Goal: Information Seeking & Learning: Learn about a topic

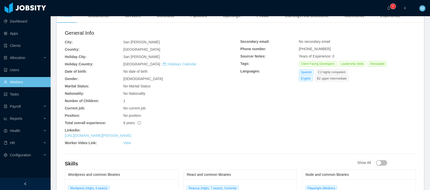
scroll to position [159, 0]
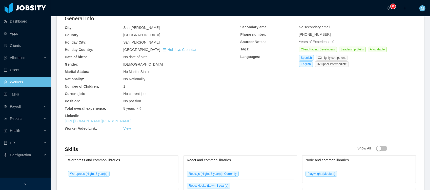
click at [125, 119] on link "https://www.linkedin.com/in/jose-alfredo-mejia" at bounding box center [98, 121] width 67 height 4
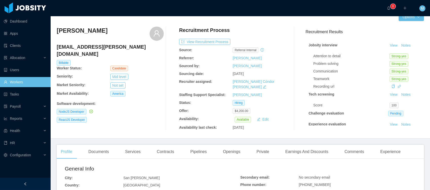
scroll to position [0, 0]
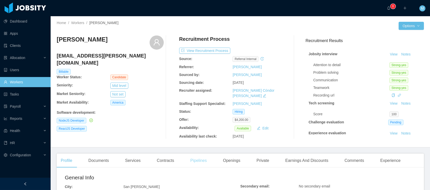
click at [199, 158] on div "Pipelines" at bounding box center [198, 161] width 25 height 14
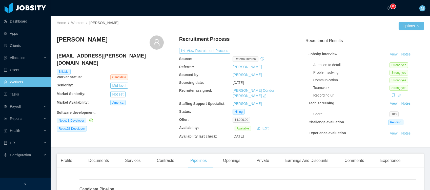
scroll to position [41, 0]
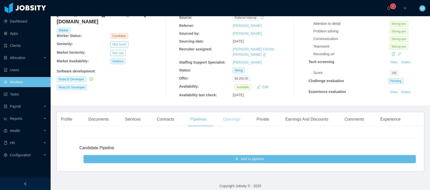
click at [236, 118] on div "Openings" at bounding box center [232, 119] width 26 height 14
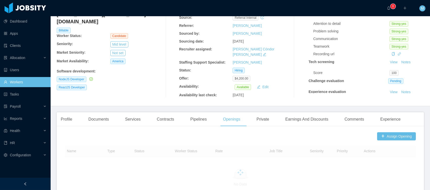
scroll to position [142, 0]
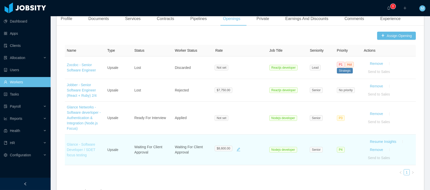
click at [90, 142] on link "Glance - Software Developer / SDET focus testing" at bounding box center [81, 149] width 29 height 15
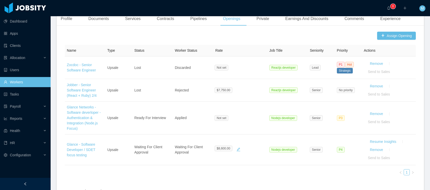
scroll to position [0, 0]
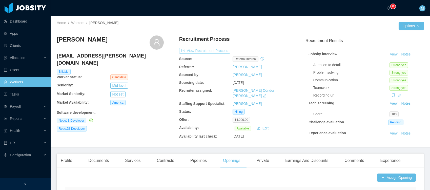
click at [206, 52] on button "View Recruitment Process" at bounding box center [204, 51] width 51 height 6
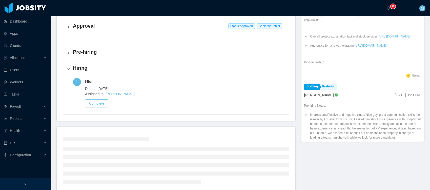
scroll to position [185, 0]
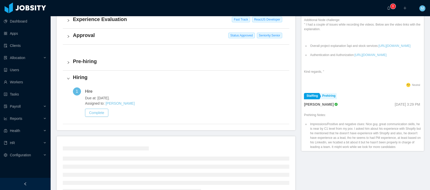
click at [89, 36] on h4 "Approval" at bounding box center [179, 35] width 213 height 7
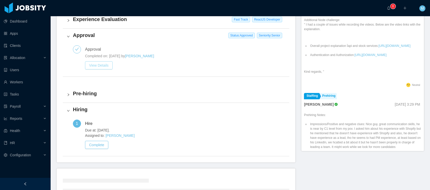
click at [101, 64] on button "View Details" at bounding box center [99, 65] width 28 height 8
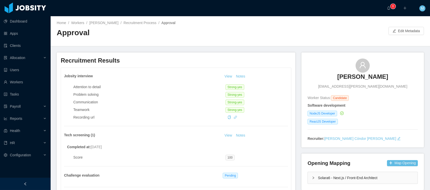
scroll to position [55, 0]
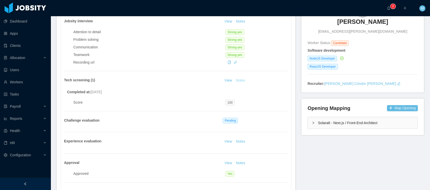
click at [241, 81] on button "Notes" at bounding box center [240, 81] width 13 height 6
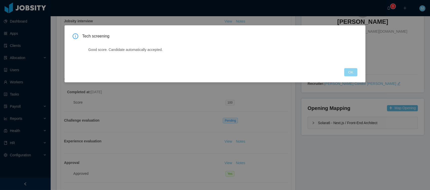
click at [356, 71] on button "OK" at bounding box center [351, 72] width 13 height 8
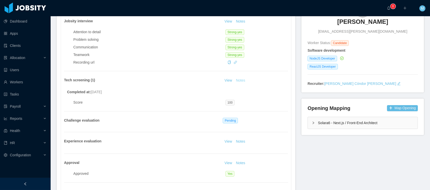
scroll to position [2, 0]
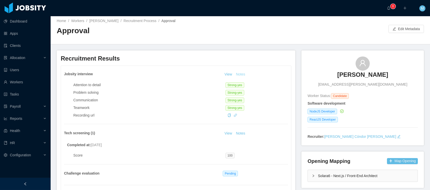
click at [243, 74] on button "Notes" at bounding box center [240, 74] width 13 height 6
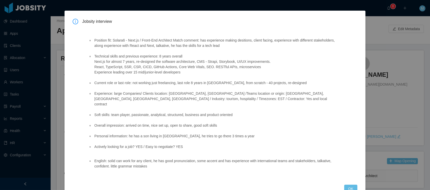
scroll to position [20, 0]
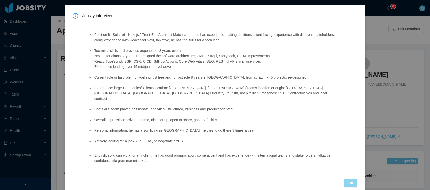
click at [345, 179] on button "OK" at bounding box center [351, 183] width 13 height 8
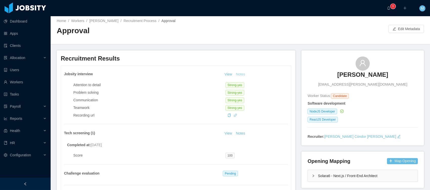
scroll to position [73, 0]
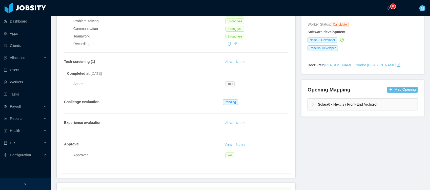
click at [241, 146] on button "Notes" at bounding box center [240, 145] width 13 height 6
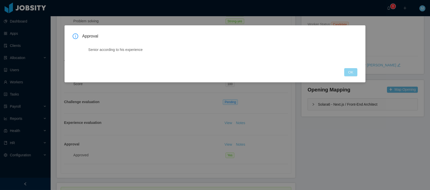
click at [351, 71] on button "OK" at bounding box center [351, 72] width 13 height 8
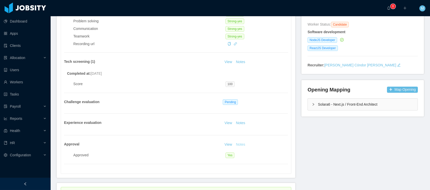
scroll to position [0, 0]
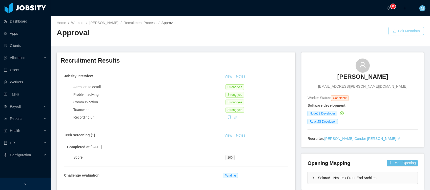
click at [386, 31] on button "Edit Metadata" at bounding box center [406, 31] width 35 height 8
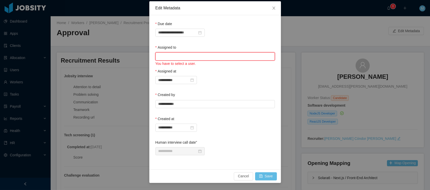
click at [183, 53] on input "text" at bounding box center [216, 56] width 120 height 8
click at [178, 68] on li "Mauricio Lopez" at bounding box center [215, 66] width 120 height 8
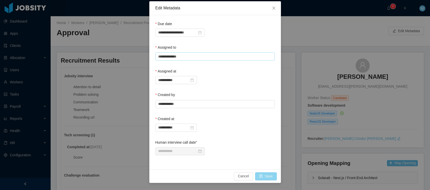
type input "**********"
click at [271, 176] on button "Save" at bounding box center [266, 176] width 22 height 8
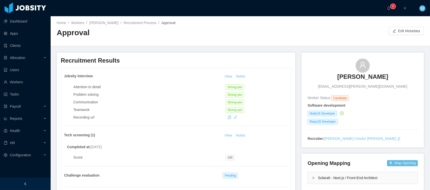
click at [216, 38] on div "Approval" at bounding box center [149, 35] width 184 height 14
click at [386, 31] on button "Edit Metadata" at bounding box center [406, 31] width 35 height 8
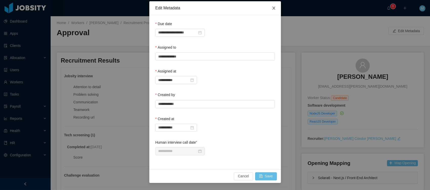
click at [274, 8] on icon "icon: close" at bounding box center [274, 8] width 4 height 4
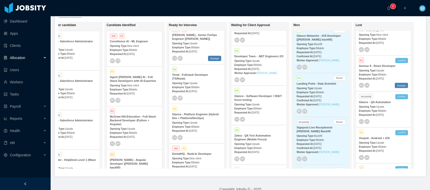
scroll to position [36, 0]
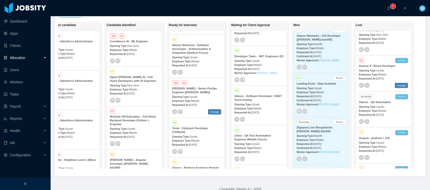
click at [237, 96] on strong "Glance - Software Developer / SDET focus testing" at bounding box center [259, 98] width 48 height 7
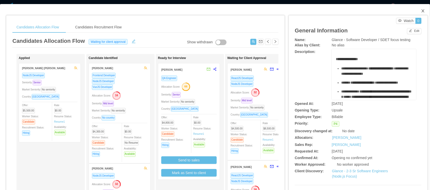
click at [386, 11] on icon "icon: close" at bounding box center [423, 11] width 4 height 4
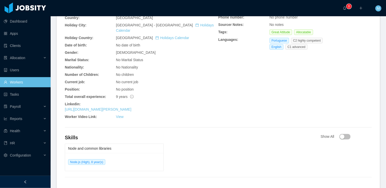
scroll to position [178, 0]
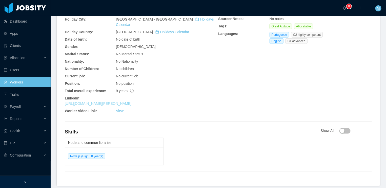
click at [125, 101] on link "[URL][DOMAIN_NAME][PERSON_NAME]" at bounding box center [98, 103] width 67 height 4
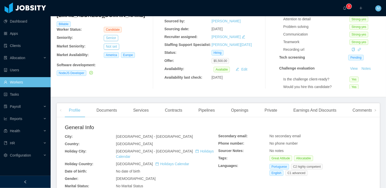
scroll to position [0, 0]
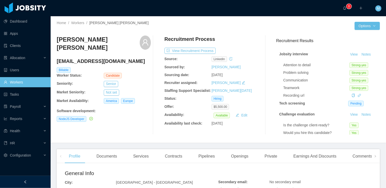
drag, startPoint x: 117, startPoint y: 41, endPoint x: 63, endPoint y: 38, distance: 54.3
click at [65, 42] on div "[PERSON_NAME] [PERSON_NAME]" at bounding box center [104, 45] width 94 height 20
drag, startPoint x: 58, startPoint y: 38, endPoint x: 114, endPoint y: 40, distance: 56.0
click at [114, 40] on div "[PERSON_NAME] [PERSON_NAME]" at bounding box center [104, 45] width 94 height 20
copy h3 "[PERSON_NAME] [PERSON_NAME]"
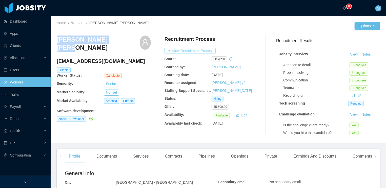
click at [201, 52] on button "View Recruitment Process" at bounding box center [190, 51] width 51 height 6
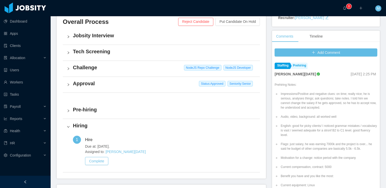
scroll to position [91, 0]
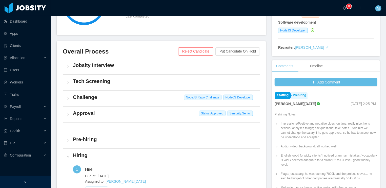
click at [87, 117] on div "Approval Status: Approved Seniority: Senior" at bounding box center [161, 114] width 197 height 16
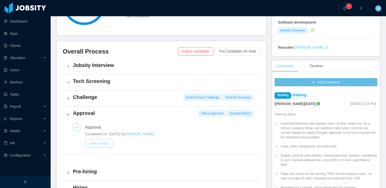
click at [106, 143] on button "View Details" at bounding box center [99, 143] width 28 height 8
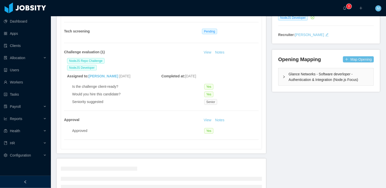
scroll to position [101, 0]
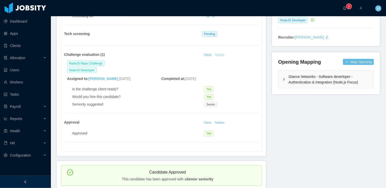
click at [218, 53] on button "Notes" at bounding box center [219, 55] width 13 height 6
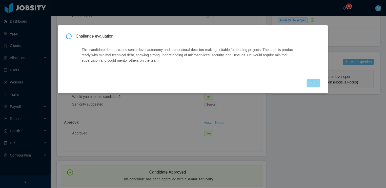
click at [312, 84] on button "OK" at bounding box center [313, 83] width 13 height 8
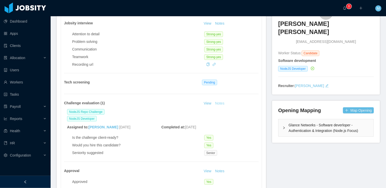
scroll to position [77, 0]
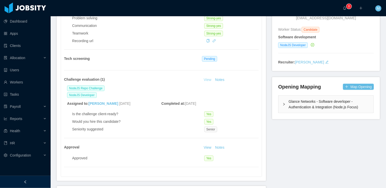
click at [204, 79] on link "View" at bounding box center [207, 80] width 11 height 4
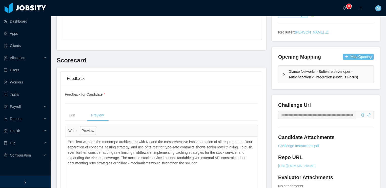
scroll to position [160, 0]
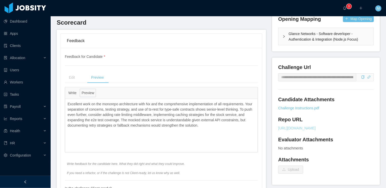
click at [299, 125] on link "https://git.jobsity.com/gustavodiogo/node-challenge/-/merge_requests/1" at bounding box center [326, 127] width 96 height 5
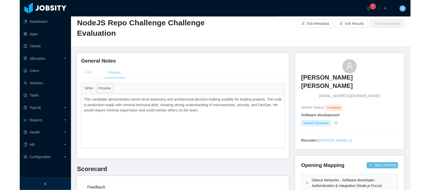
scroll to position [0, 0]
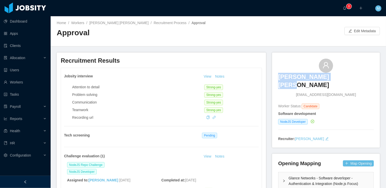
drag, startPoint x: 357, startPoint y: 76, endPoint x: 294, endPoint y: 80, distance: 63.5
click at [294, 80] on div "Gustavo Diogo Silva gustavo_guga_01@hotmail.com" at bounding box center [326, 78] width 96 height 39
drag, startPoint x: 341, startPoint y: 42, endPoint x: 343, endPoint y: 40, distance: 3.4
click at [341, 42] on div "Home / Workers / Gustavo Diogo Silva / Recruitment Process / Approval / Approva…" at bounding box center [219, 31] width 336 height 30
click at [356, 32] on button "Edit Metadata" at bounding box center [362, 31] width 35 height 8
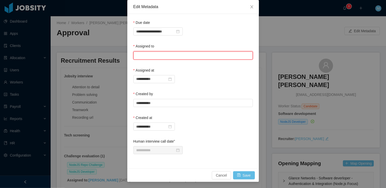
click at [158, 54] on input "text" at bounding box center [194, 55] width 120 height 8
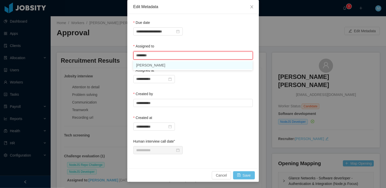
click at [152, 64] on li "Mauricio Lopez" at bounding box center [193, 65] width 120 height 8
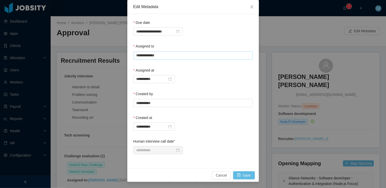
type input "**********"
click at [244, 170] on div "Cancel Save" at bounding box center [193, 174] width 132 height 13
drag, startPoint x: 243, startPoint y: 175, endPoint x: 244, endPoint y: 123, distance: 51.4
click at [243, 175] on button "Save" at bounding box center [244, 175] width 22 height 8
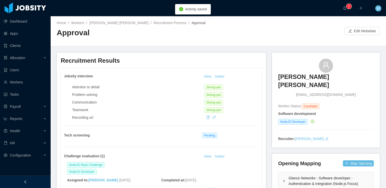
drag, startPoint x: 267, startPoint y: 33, endPoint x: 293, endPoint y: 17, distance: 30.2
click at [267, 33] on div at bounding box center [282, 31] width 126 height 8
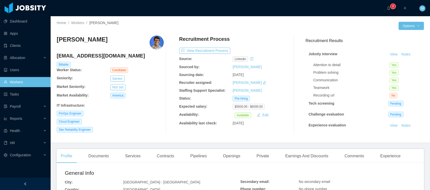
click at [152, 28] on div at bounding box center [149, 30] width 184 height 4
click at [210, 51] on button "View Recruitment Process" at bounding box center [204, 51] width 51 height 6
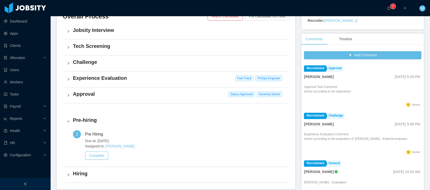
scroll to position [178, 0]
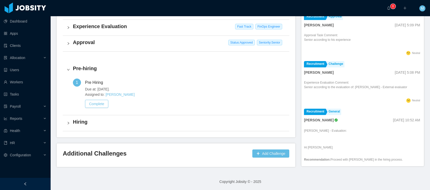
click at [83, 40] on h4 "Approval" at bounding box center [179, 42] width 213 height 7
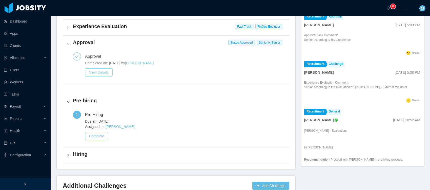
click at [100, 71] on button "View Details" at bounding box center [99, 72] width 28 height 8
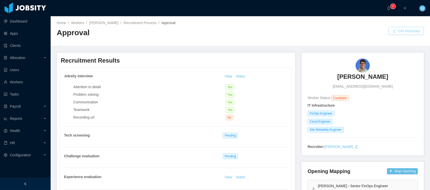
click at [386, 32] on button "Edit Metadata" at bounding box center [406, 31] width 35 height 8
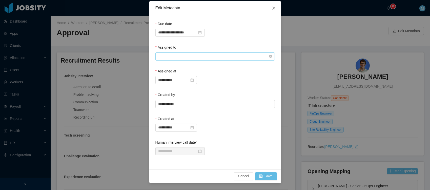
click at [176, 54] on input "text" at bounding box center [216, 56] width 120 height 8
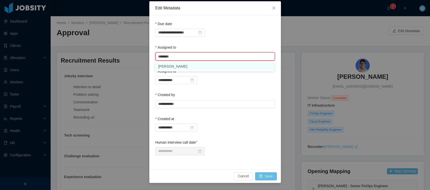
click at [175, 67] on li "[PERSON_NAME]" at bounding box center [215, 66] width 120 height 8
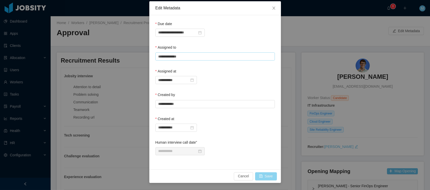
type input "**********"
click at [264, 176] on button "Save" at bounding box center [266, 176] width 22 height 8
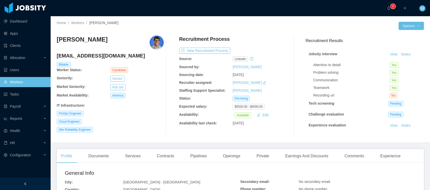
drag, startPoint x: 109, startPoint y: 40, endPoint x: 55, endPoint y: 42, distance: 54.0
click at [55, 42] on div "Home / Workers / [PERSON_NAME] / Options [PERSON_NAME] [EMAIL_ADDRESS][DOMAIN_N…" at bounding box center [241, 79] width 380 height 127
copy h3 "[PERSON_NAME]"
click at [135, 31] on div "[PERSON_NAME] [EMAIL_ADDRESS][DOMAIN_NAME] Billable Worker Status: Candidate Se…" at bounding box center [241, 84] width 368 height 107
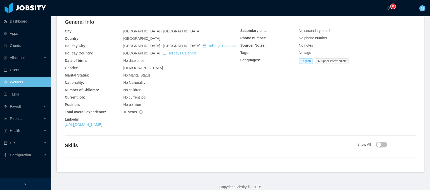
drag, startPoint x: 142, startPoint y: 125, endPoint x: 243, endPoint y: 65, distance: 117.3
click at [102, 125] on link "[URL][DOMAIN_NAME]" at bounding box center [83, 125] width 37 height 4
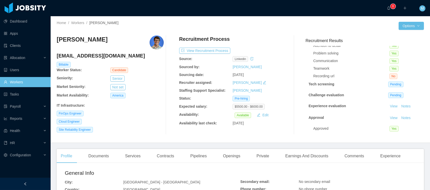
scroll to position [100, 0]
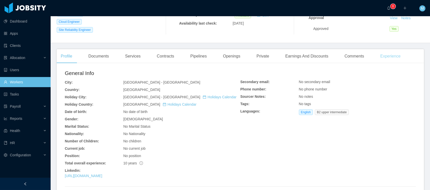
click at [405, 58] on div "Experience" at bounding box center [391, 56] width 28 height 14
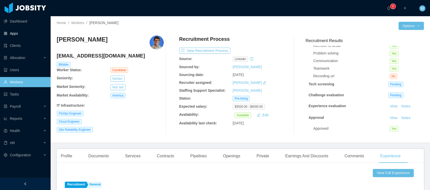
drag, startPoint x: 121, startPoint y: 38, endPoint x: 50, endPoint y: 36, distance: 71.0
click at [50, 36] on section "Dashboard Apps Clients Allocation Users Workers Tasks Payroll Reports Health HR…" at bounding box center [215, 95] width 430 height 190
copy section "Apps Clients Allocation Users Workers Tasks Payroll Reports Health HR Configura…"
click at [153, 24] on div "Home / Workers / Guilherme Magalhaes /" at bounding box center [149, 22] width 184 height 5
drag, startPoint x: 59, startPoint y: 40, endPoint x: 116, endPoint y: 39, distance: 57.3
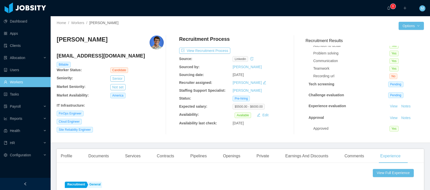
click at [108, 39] on h3 "Guilherme Magalhaes" at bounding box center [82, 39] width 51 height 8
copy h3 "Guilherme Magalhaes"
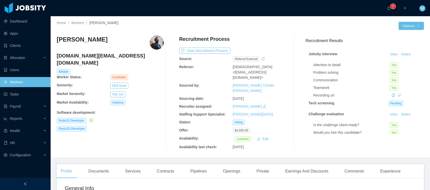
click at [257, 23] on div at bounding box center [320, 26] width 158 height 8
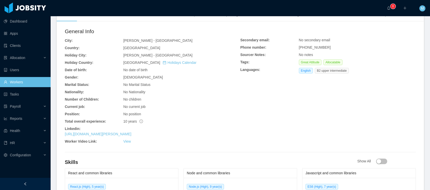
scroll to position [180, 0]
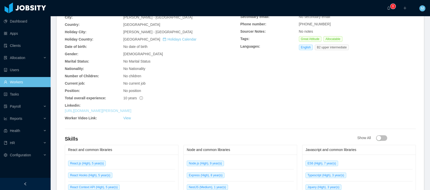
click at [131, 109] on link "https://www.linkedin.com/in/edgar-genaro-estrada-rios-8ba023102" at bounding box center [98, 111] width 67 height 4
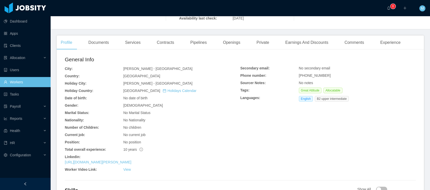
scroll to position [0, 0]
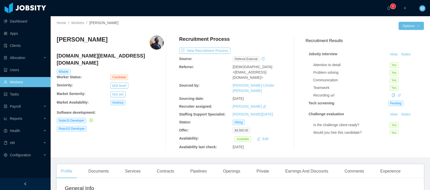
click at [204, 46] on div "Recruitment Process View Recruitment Process Source: Referral external Referrer…" at bounding box center [232, 92] width 107 height 114
click at [204, 48] on button "View Recruitment Process" at bounding box center [204, 51] width 51 height 6
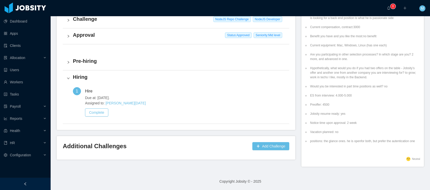
scroll to position [118, 0]
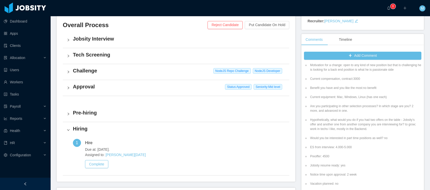
click at [88, 88] on h4 "Approval" at bounding box center [179, 86] width 213 height 7
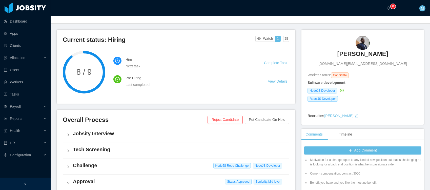
scroll to position [144, 0]
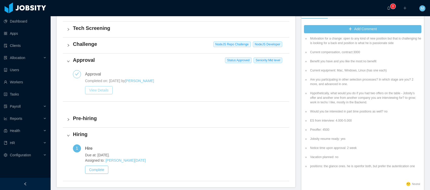
click at [100, 91] on button "View Details" at bounding box center [99, 90] width 28 height 8
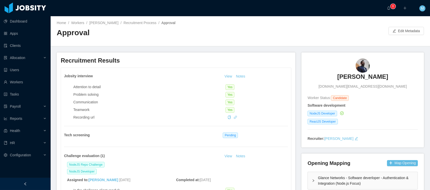
scroll to position [74, 0]
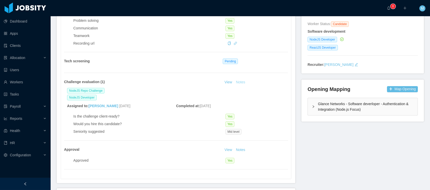
click at [241, 83] on button "Notes" at bounding box center [240, 82] width 13 height 6
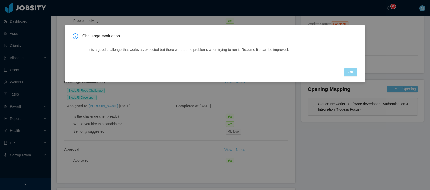
click at [354, 71] on button "OK" at bounding box center [351, 72] width 13 height 8
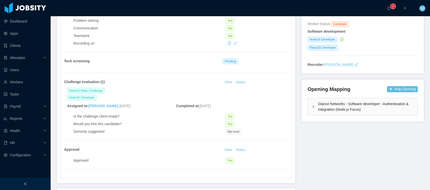
click at [228, 81] on link "View" at bounding box center [228, 82] width 11 height 4
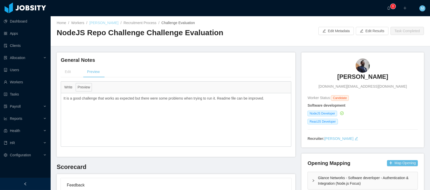
click at [98, 23] on link "[PERSON_NAME]" at bounding box center [103, 23] width 29 height 4
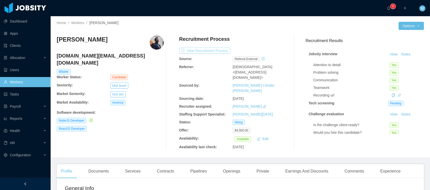
click at [211, 48] on button "View Recruitment Process" at bounding box center [204, 51] width 51 height 6
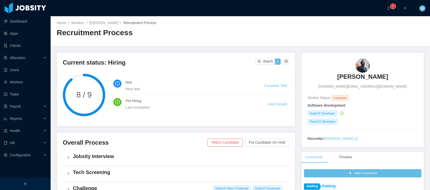
scroll to position [96, 0]
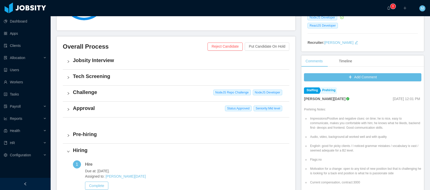
click at [85, 108] on h4 "Approval" at bounding box center [179, 108] width 213 height 7
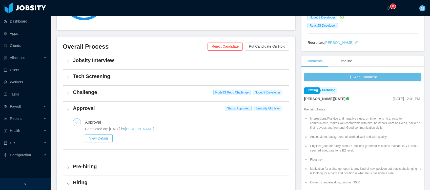
click at [94, 120] on div "Approval" at bounding box center [95, 122] width 20 height 8
click at [104, 139] on button "View Details" at bounding box center [99, 138] width 28 height 8
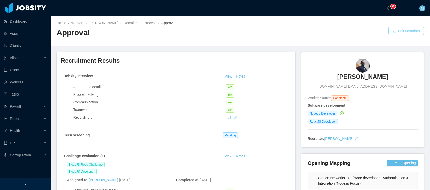
click at [404, 33] on button "Edit Metadata" at bounding box center [406, 31] width 35 height 8
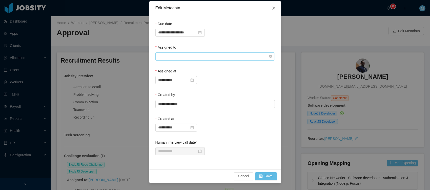
click at [196, 56] on input "text" at bounding box center [216, 56] width 120 height 8
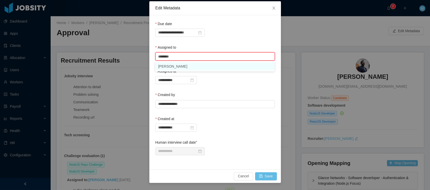
click at [177, 67] on li "Mauricio Lopez" at bounding box center [215, 66] width 120 height 8
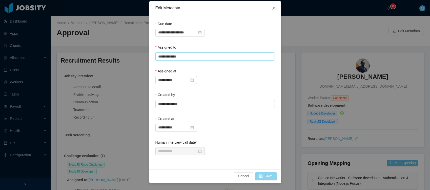
type input "**********"
click at [267, 172] on button "Save" at bounding box center [266, 176] width 22 height 8
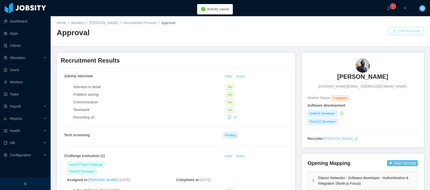
scroll to position [74, 0]
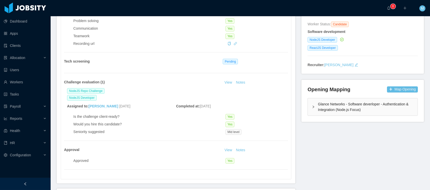
click at [312, 106] on icon "icon: right" at bounding box center [313, 106] width 3 height 3
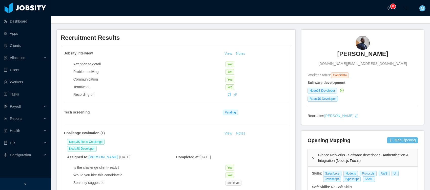
scroll to position [0, 0]
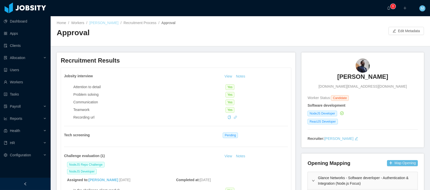
click at [103, 23] on link "Edgar Estrada" at bounding box center [103, 23] width 29 height 4
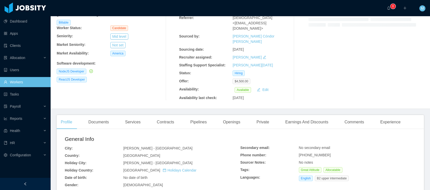
scroll to position [73, 0]
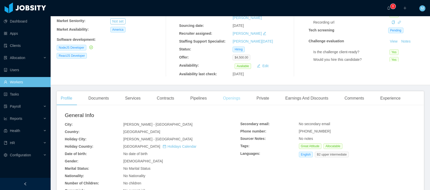
click at [235, 91] on div "Openings" at bounding box center [232, 98] width 26 height 14
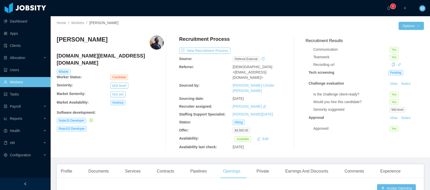
scroll to position [97, 0]
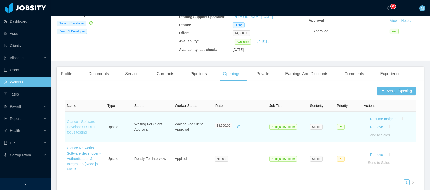
click at [80, 120] on link "Glance - Software Developer / SDET focus testing" at bounding box center [81, 127] width 29 height 15
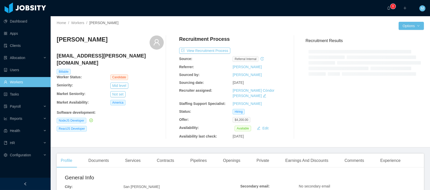
scroll to position [53, 0]
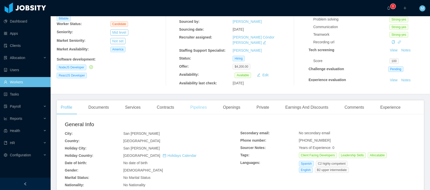
click at [207, 103] on div "Pipelines" at bounding box center [198, 107] width 25 height 14
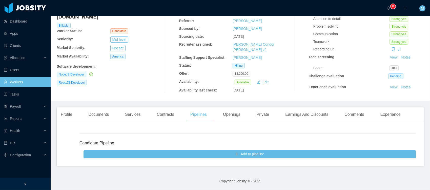
scroll to position [41, 0]
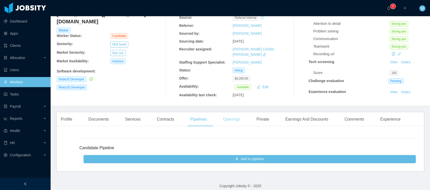
click at [242, 115] on div "Openings" at bounding box center [232, 119] width 26 height 14
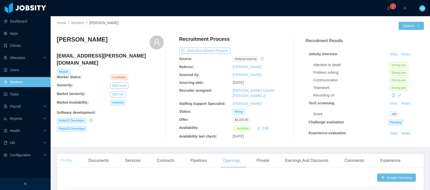
click at [67, 154] on div "Profile" at bounding box center [67, 161] width 20 height 14
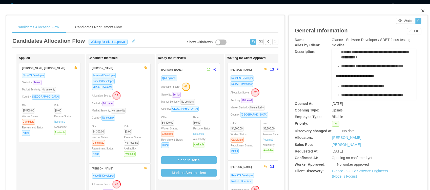
click at [423, 10] on span "Close" at bounding box center [423, 11] width 14 height 14
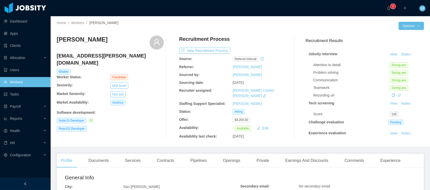
click at [209, 53] on div "View Recruitment Process" at bounding box center [214, 51] width 71 height 6
click at [219, 52] on button "View Recruitment Process" at bounding box center [204, 51] width 51 height 6
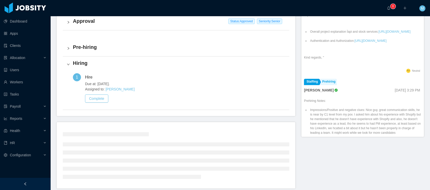
scroll to position [102, 0]
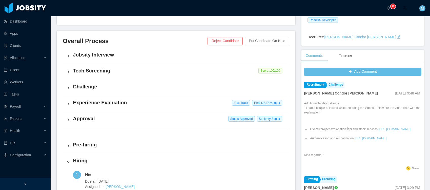
click at [88, 114] on div "Approval Status: Approved Seniority: Senior" at bounding box center [176, 120] width 227 height 16
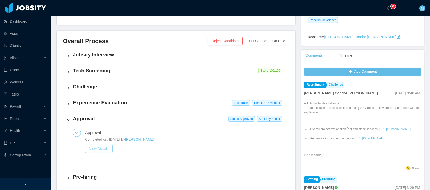
click at [99, 146] on button "View Details" at bounding box center [99, 149] width 28 height 8
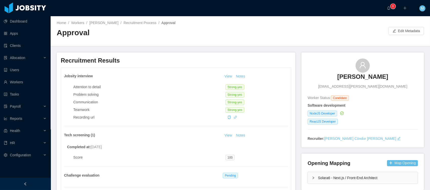
scroll to position [73, 0]
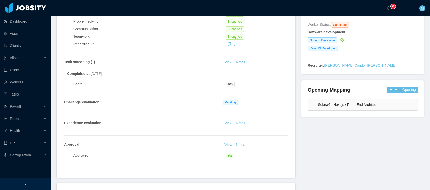
click at [237, 123] on button "Notes" at bounding box center [240, 123] width 13 height 6
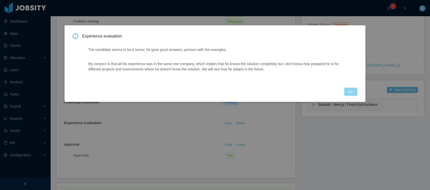
click at [349, 92] on button "OK" at bounding box center [351, 92] width 13 height 8
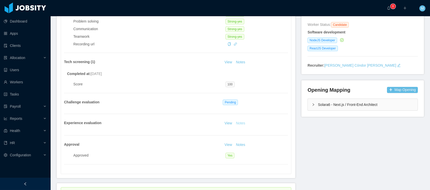
scroll to position [0, 0]
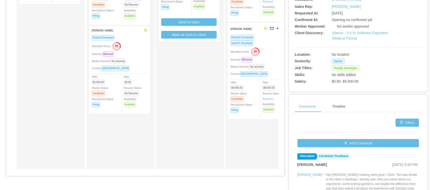
scroll to position [85, 0]
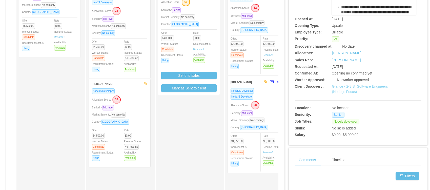
click at [346, 91] on link "Glance - 2-3 Sr Software Engineers (Node.js Focus)" at bounding box center [360, 88] width 56 height 9
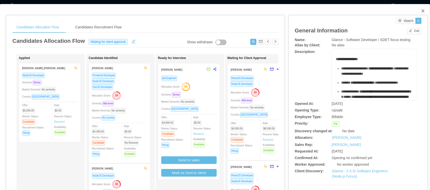
drag, startPoint x: 418, startPoint y: 8, endPoint x: 417, endPoint y: 1, distance: 6.6
click at [418, 8] on span "Close" at bounding box center [423, 11] width 14 height 14
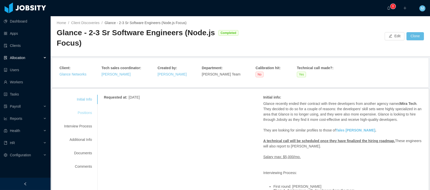
click at [89, 112] on div "Positions" at bounding box center [78, 112] width 40 height 9
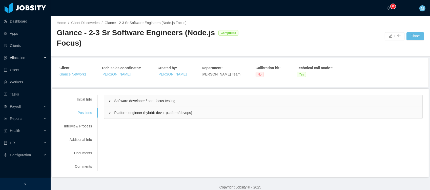
click at [154, 102] on span "Software developer / sdet focus testing" at bounding box center [144, 101] width 61 height 4
